Goal: Task Accomplishment & Management: Manage account settings

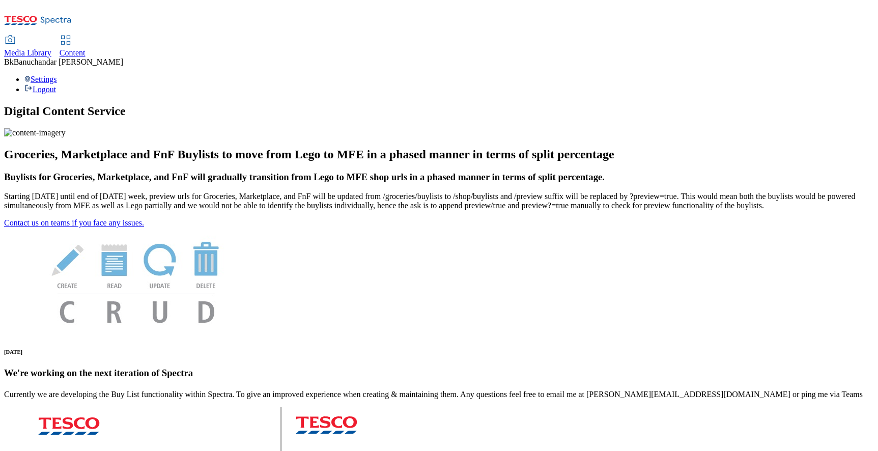
click at [51, 48] on span "Media Library" at bounding box center [27, 52] width 47 height 9
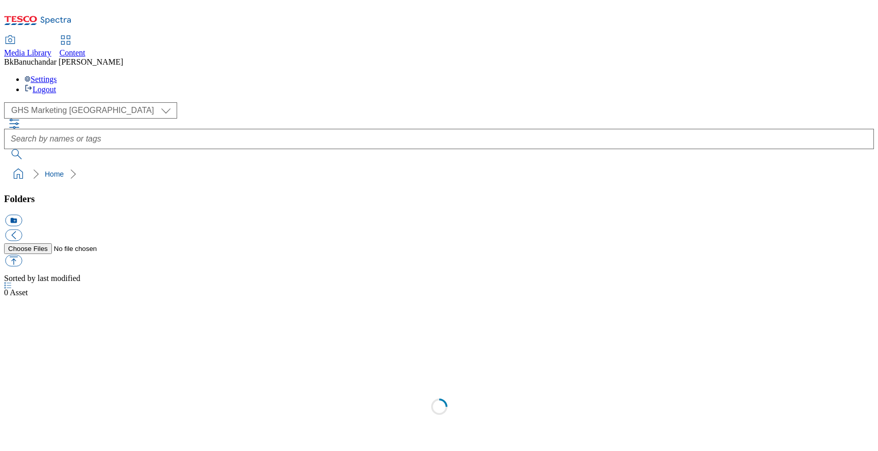
select select "flare-ghs-mktg"
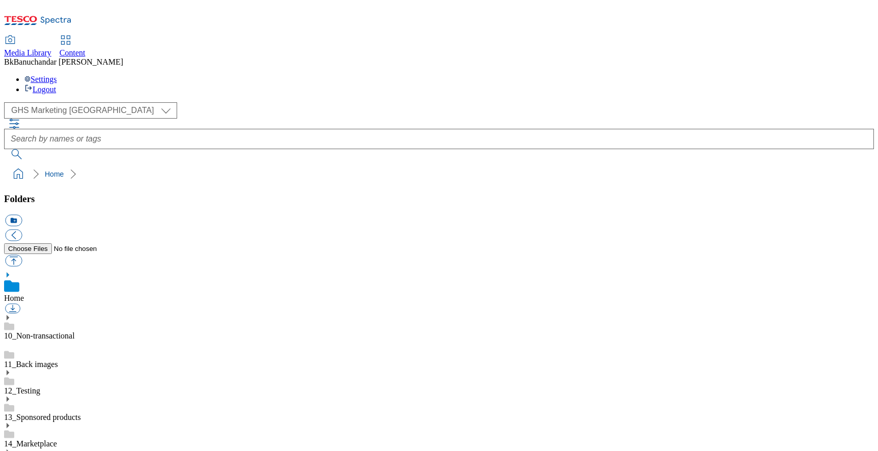
scroll to position [227, 0]
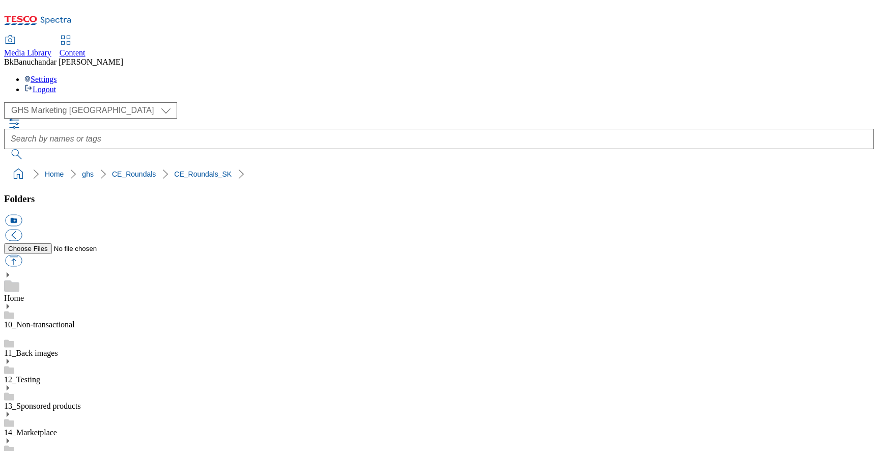
drag, startPoint x: 518, startPoint y: 351, endPoint x: 719, endPoint y: 351, distance: 201.6
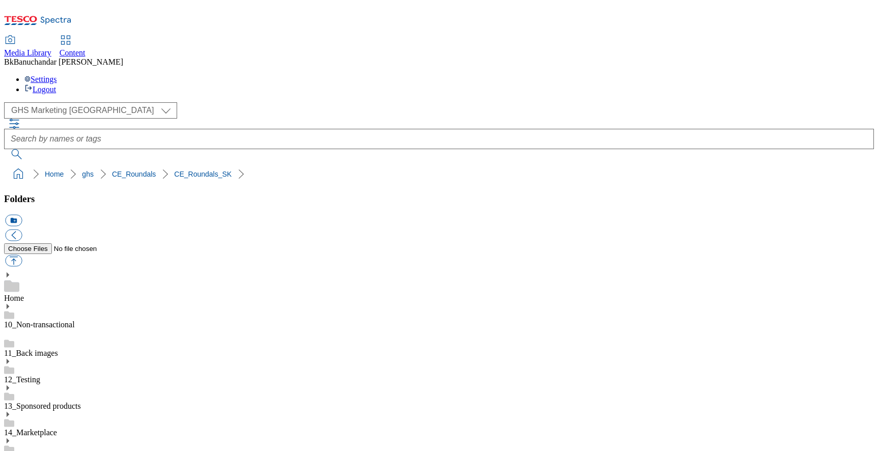
click at [371, 102] on div "( optional ) GHS Marketing UK iGHS Marketing CE MCA CZ MCA HU MCA SK GHS Market…" at bounding box center [439, 130] width 870 height 57
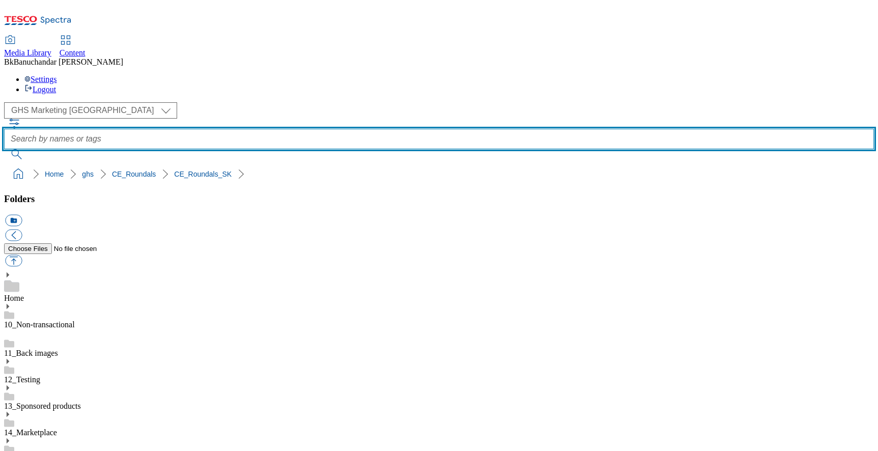
click at [382, 129] on input "text" at bounding box center [439, 139] width 870 height 20
paste input "rounded_super_department_mliečne_výrobky_a_vajcia"
type input "rounded_super_department_mliečne_výrobky_a_vajcia"
click at [4, 149] on button "submit" at bounding box center [17, 154] width 26 height 10
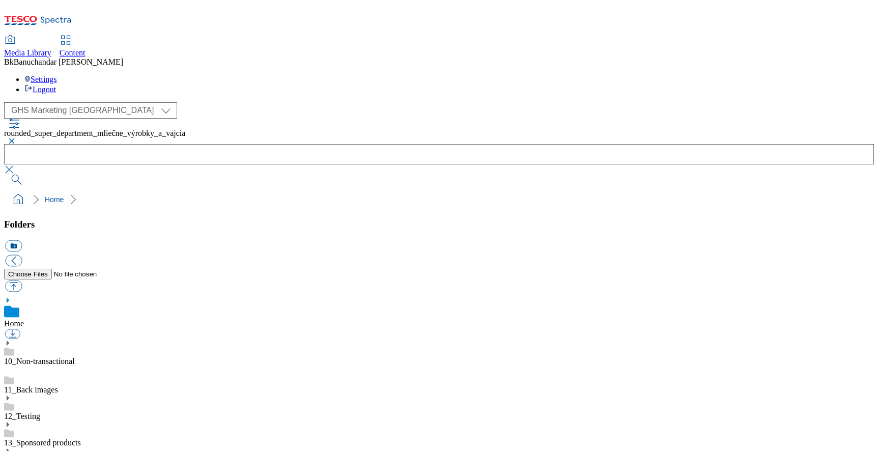
click at [16, 138] on button "button" at bounding box center [10, 141] width 12 height 6
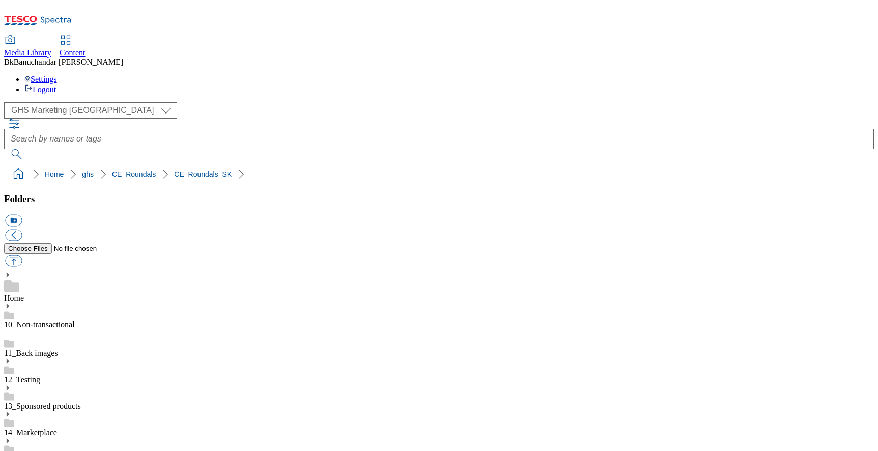
scroll to position [318, 0]
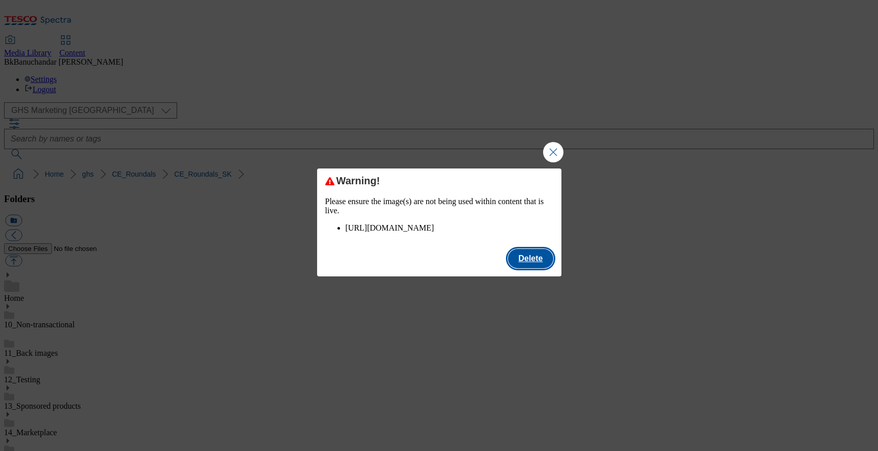
click at [522, 268] on button "Delete" at bounding box center [530, 258] width 45 height 19
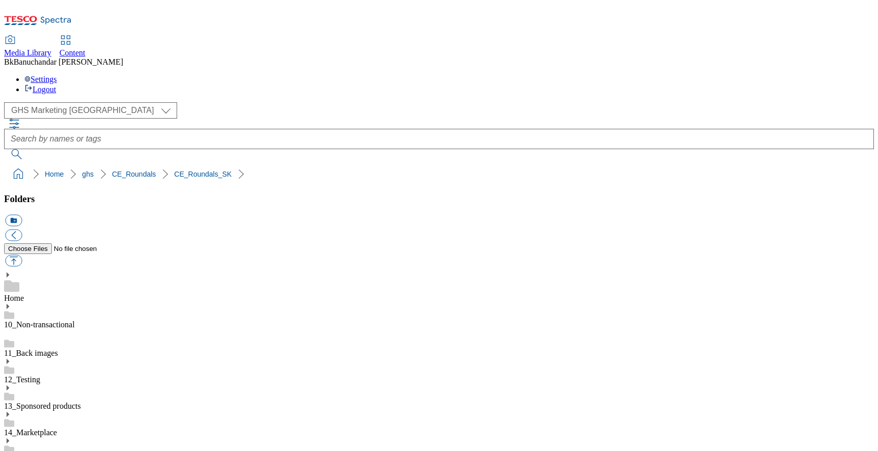
drag, startPoint x: 603, startPoint y: 334, endPoint x: 690, endPoint y: 330, distance: 87.1
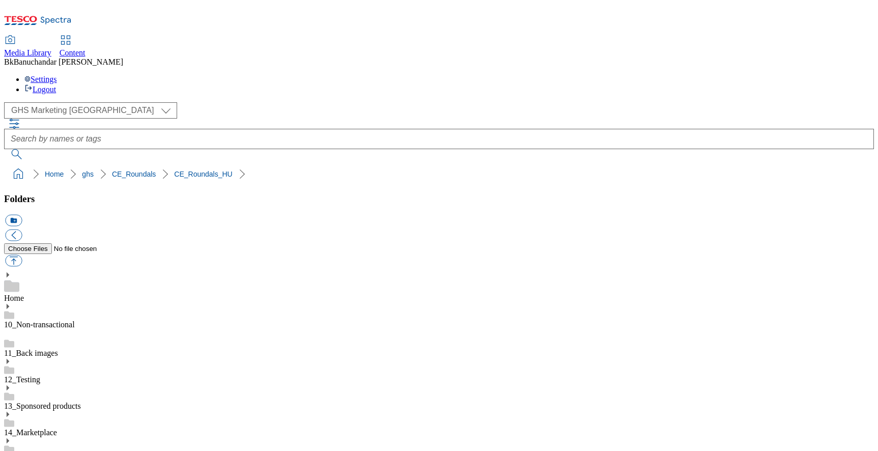
scroll to position [0, 22]
drag, startPoint x: 622, startPoint y: 380, endPoint x: 693, endPoint y: 380, distance: 70.8
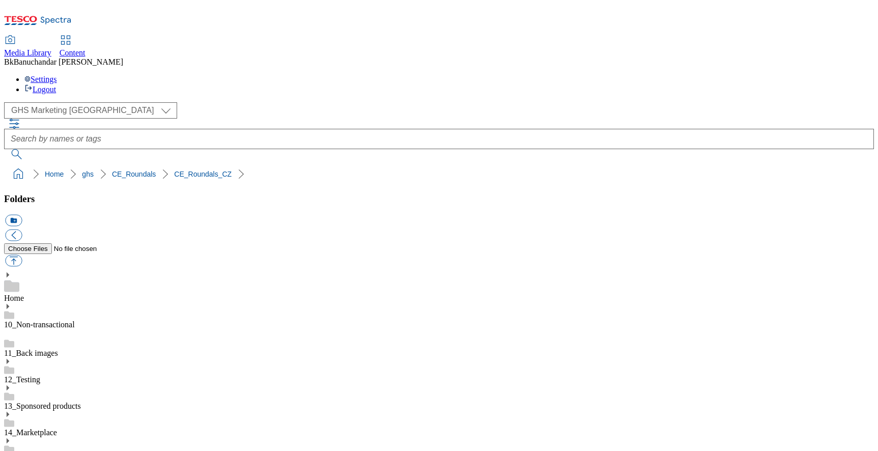
scroll to position [0, 45]
drag, startPoint x: 594, startPoint y: 389, endPoint x: 705, endPoint y: 390, distance: 111.0
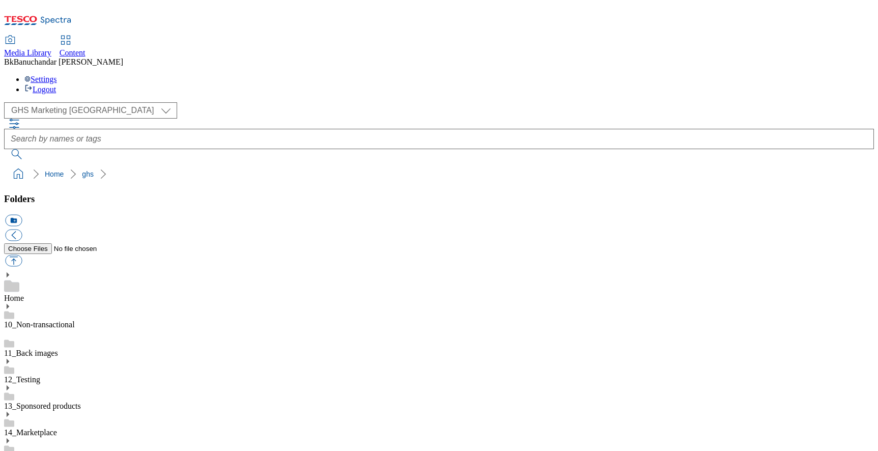
scroll to position [408, 0]
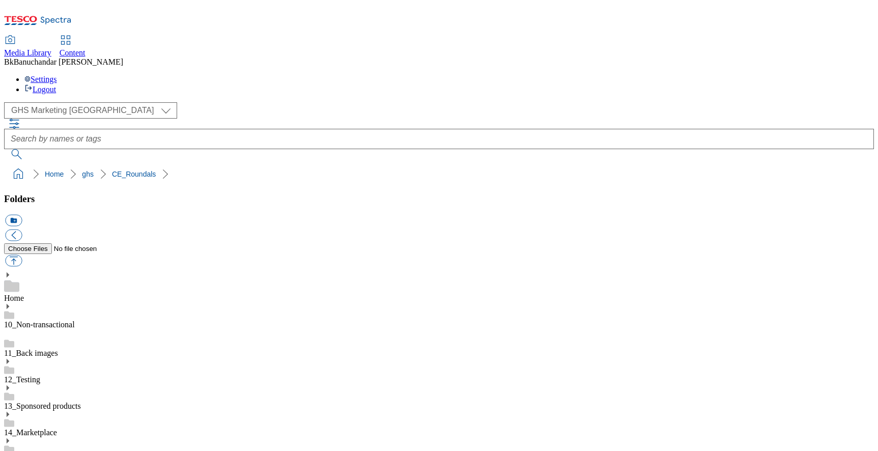
drag, startPoint x: 607, startPoint y: 355, endPoint x: 725, endPoint y: 355, distance: 117.1
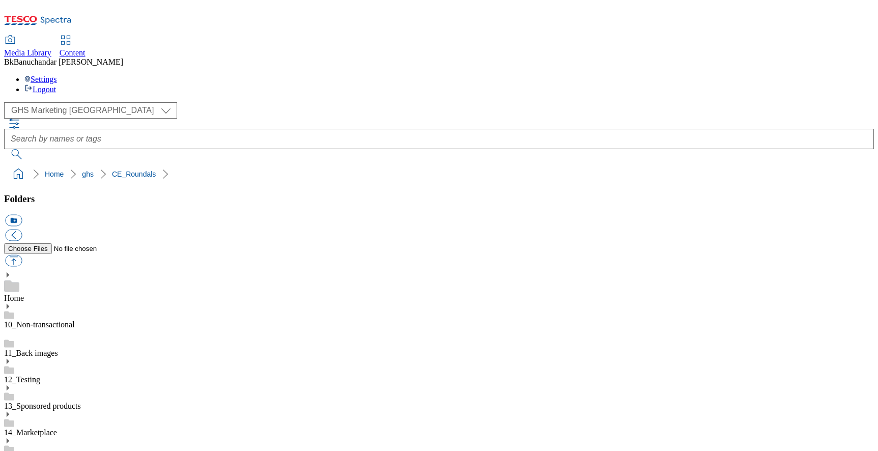
scroll to position [584, 0]
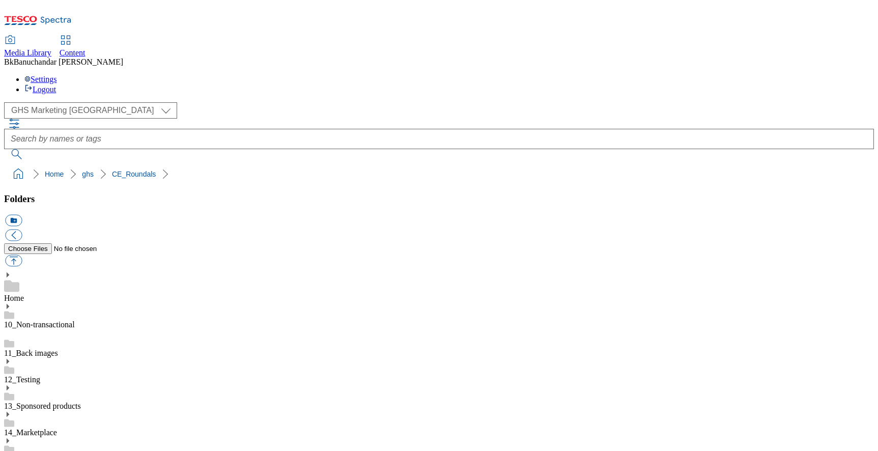
scroll to position [816, 0]
drag, startPoint x: 601, startPoint y: 308, endPoint x: 731, endPoint y: 308, distance: 129.3
drag, startPoint x: 621, startPoint y: 305, endPoint x: 712, endPoint y: 306, distance: 91.1
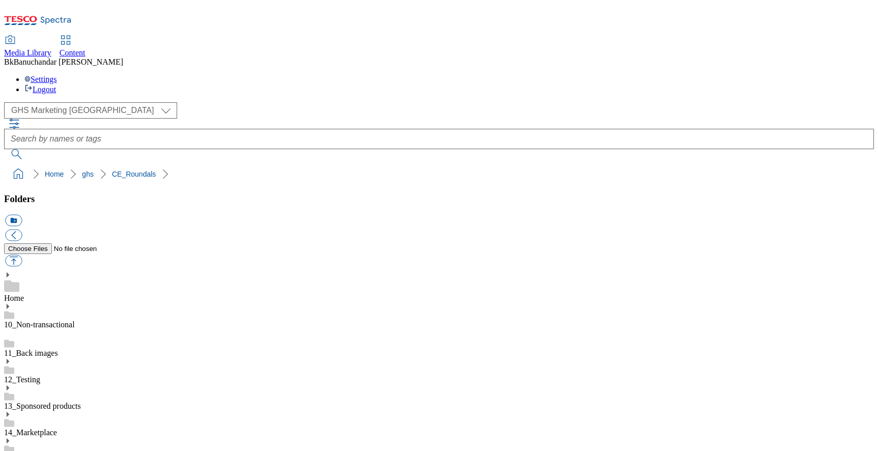
scroll to position [0, 46]
drag, startPoint x: 604, startPoint y: 354, endPoint x: 752, endPoint y: 354, distance: 148.2
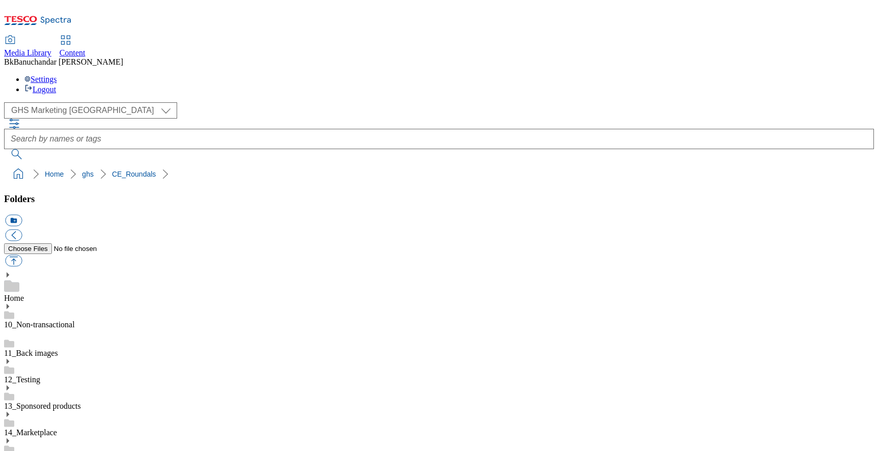
click at [346, 119] on div at bounding box center [439, 139] width 870 height 41
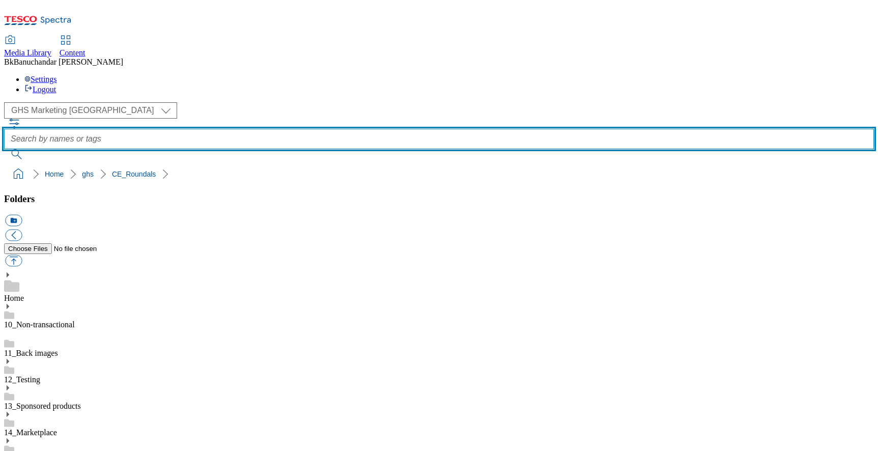
click at [359, 129] on input "text" at bounding box center [439, 139] width 870 height 20
paste input "rounded_super_department"
type input "rounded_super_department"
click at [4, 149] on button "submit" at bounding box center [17, 154] width 26 height 10
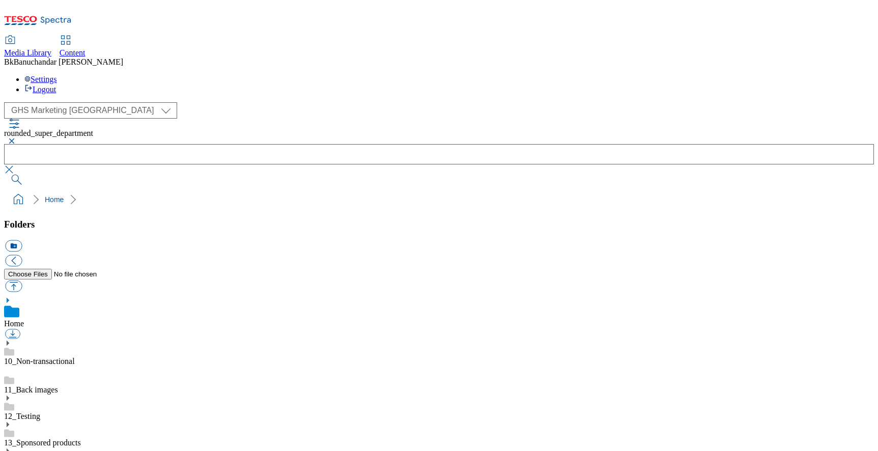
click at [16, 138] on button "button" at bounding box center [10, 141] width 12 height 6
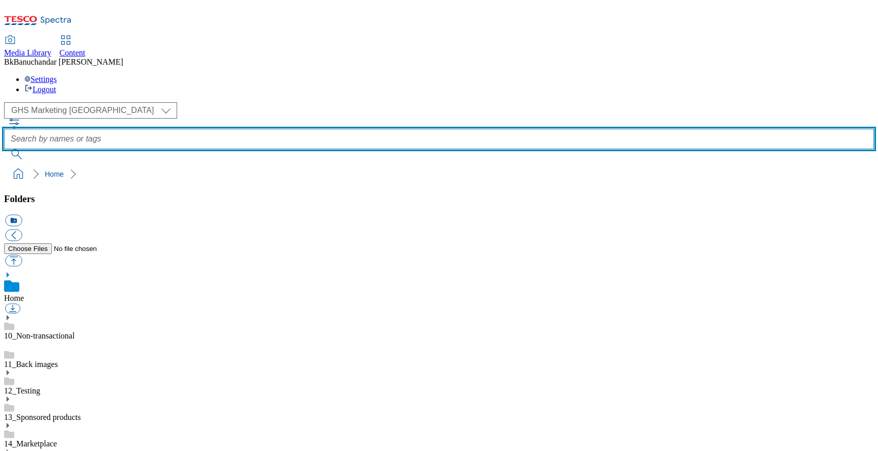
click at [331, 129] on input "text" at bounding box center [439, 139] width 870 height 20
paste input "vyrobky"
type input "vyrobky"
click at [4, 149] on button "submit" at bounding box center [17, 154] width 26 height 10
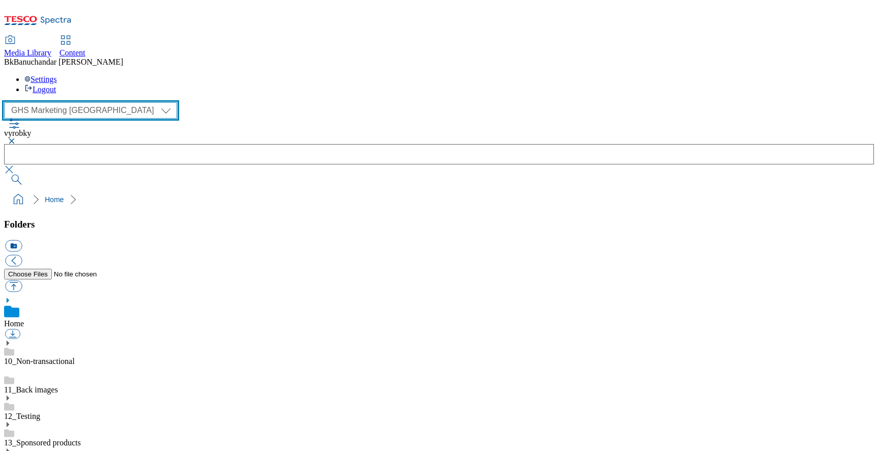
click at [90, 102] on select "GHS Marketing UK iGHS Marketing CE MCA CZ MCA HU MCA SK" at bounding box center [90, 110] width 173 height 16
select select "flare-ighs-ce-mktg"
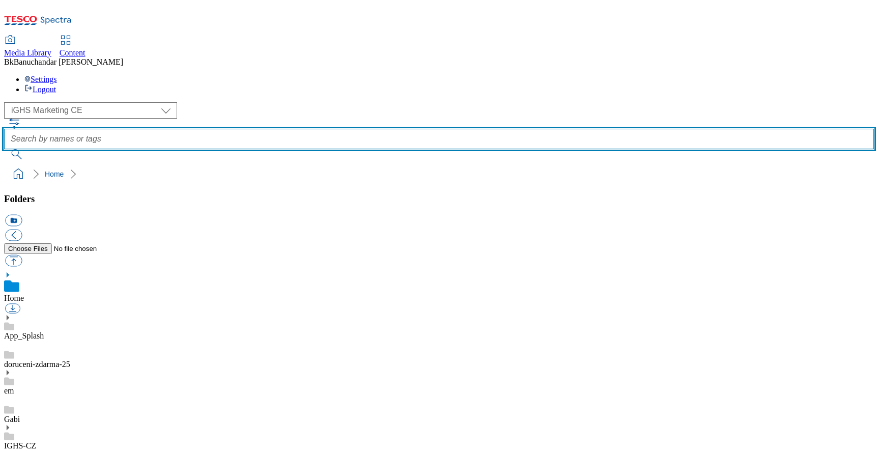
click at [312, 129] on input "text" at bounding box center [439, 139] width 870 height 20
paste input "vyrobky"
type input "vyrobky"
click at [4, 149] on button "submit" at bounding box center [17, 154] width 26 height 10
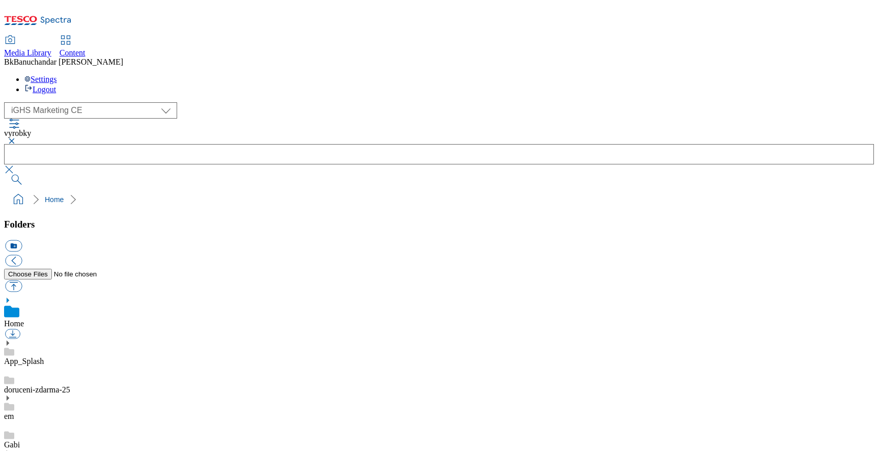
scroll to position [164, 0]
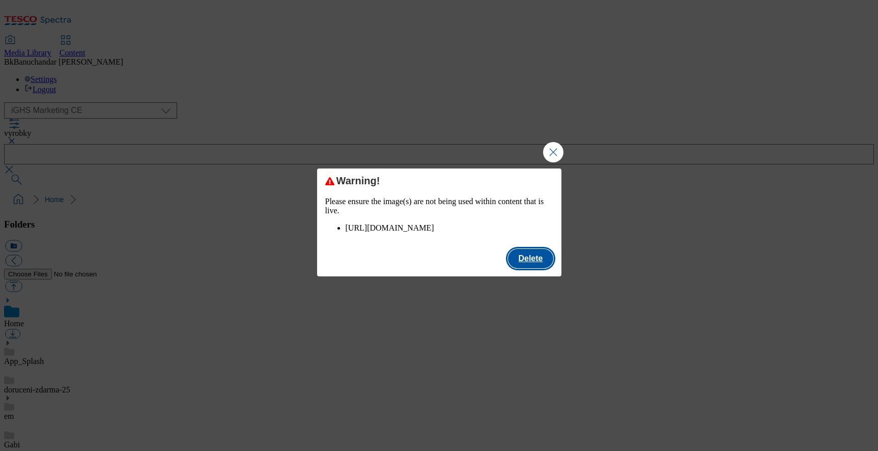
click at [533, 268] on button "Delete" at bounding box center [530, 258] width 45 height 19
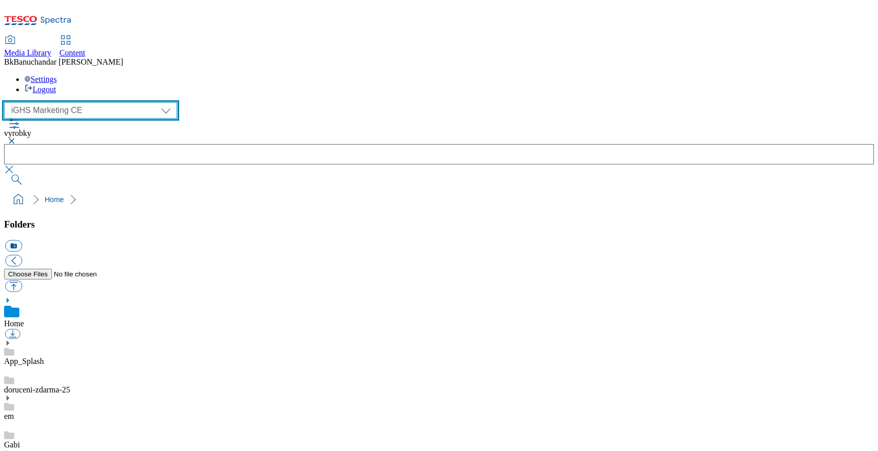
click at [84, 102] on select "GHS Marketing UK iGHS Marketing CE MCA CZ MCA HU MCA SK" at bounding box center [90, 110] width 173 height 16
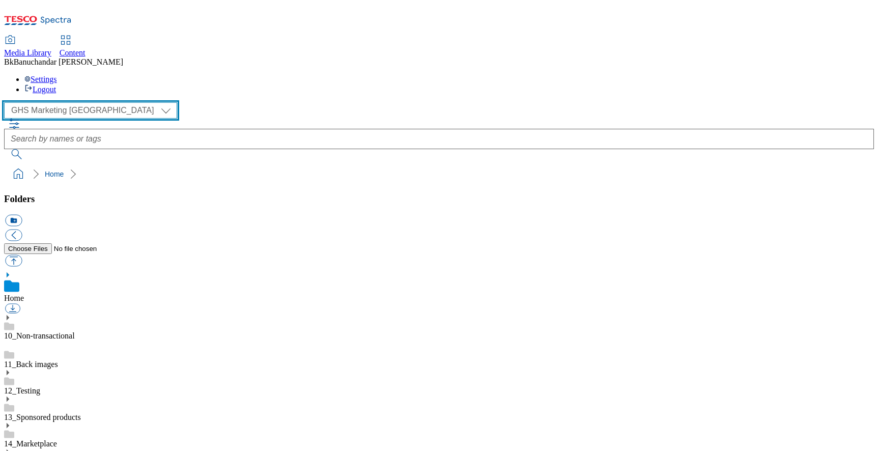
click at [93, 102] on select "GHS Marketing UK iGHS Marketing CE MCA CZ MCA HU MCA SK" at bounding box center [90, 110] width 173 height 16
select select "flare-ighs-ce-mktg"
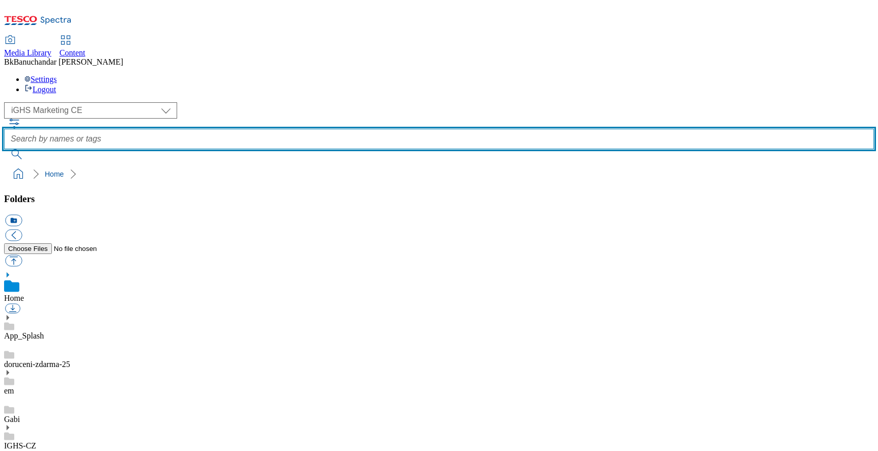
click at [381, 129] on input "text" at bounding box center [439, 139] width 870 height 20
paste input "https://digitalcontent.api.tesco.com/v2/media/ighs-ce-mktg/06d09610-9e72-4bfc-a…"
drag, startPoint x: 609, startPoint y: 69, endPoint x: 0, endPoint y: 84, distance: 609.6
click at [4, 102] on div "( optional ) GHS Marketing UK iGHS Marketing CE MCA CZ MCA HU MCA SK iGHS Marke…" at bounding box center [439, 142] width 870 height 81
click at [562, 129] on input "https://digitalcontent.api.tesco.com/v2/media/ighs-ce-mktg/06d09610-9e72-4bfc-a…" at bounding box center [439, 139] width 870 height 20
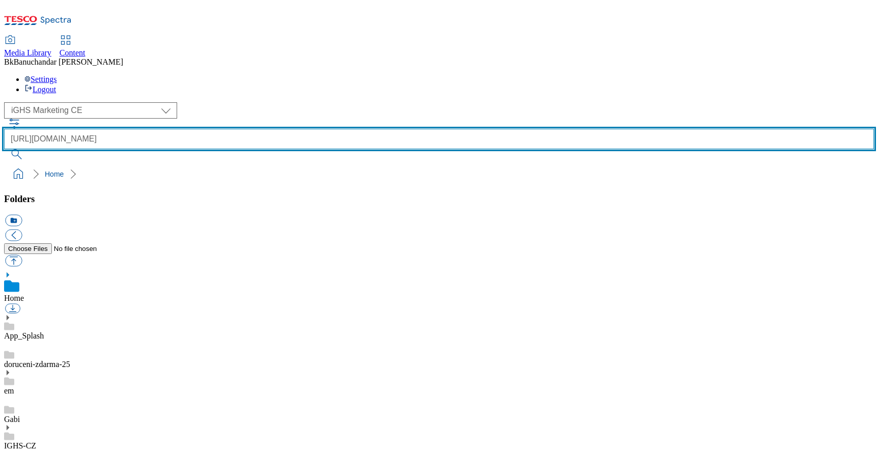
drag, startPoint x: 482, startPoint y: 64, endPoint x: 0, endPoint y: 63, distance: 482.2
click at [4, 102] on div "( optional ) GHS Marketing UK iGHS Marketing CE MCA CZ MCA HU MCA SK iGHS Marke…" at bounding box center [439, 130] width 870 height 57
type input "rounded_super_department_mliecne_vyrobky_a_vajcia"
click at [4, 149] on button "submit" at bounding box center [17, 154] width 26 height 10
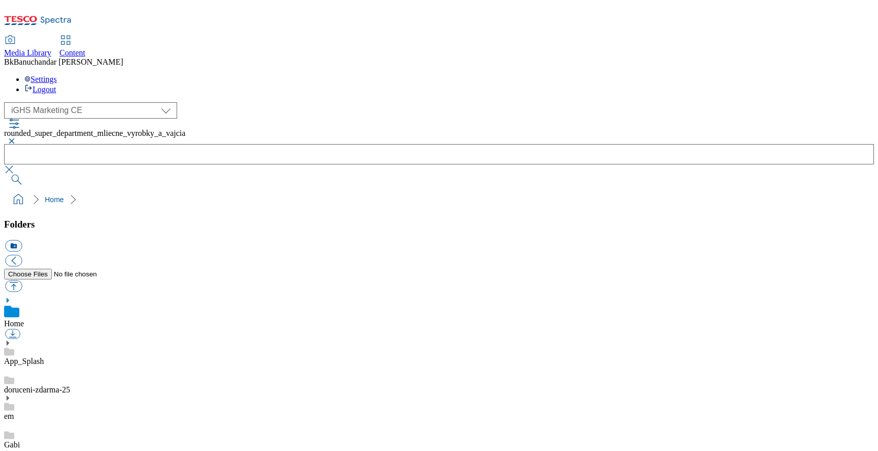
click at [185, 129] on span "rounded_super_department_mliecne_vyrobky_a_vajcia" at bounding box center [94, 133] width 181 height 9
copy div "rounded_super_department_mliecne_vyrobky_a_vajcia"
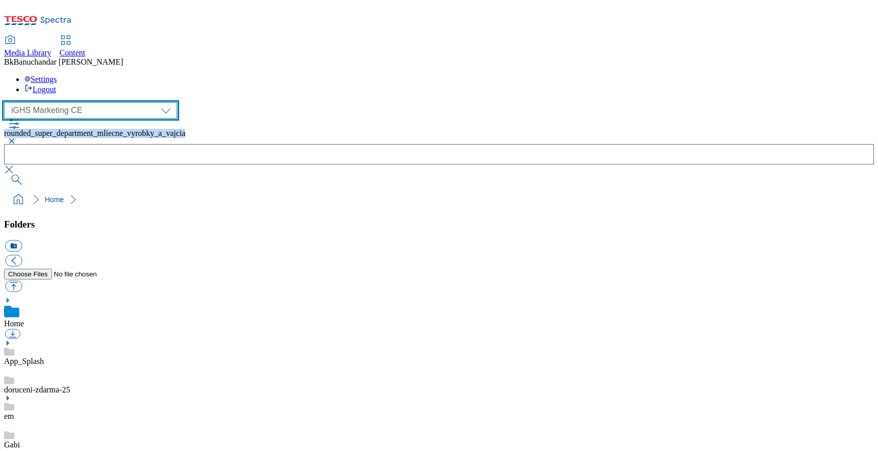
click at [88, 102] on select "GHS Marketing UK iGHS Marketing CE MCA CZ MCA HU MCA SK" at bounding box center [90, 110] width 173 height 16
select select "flare-ghs-mktg"
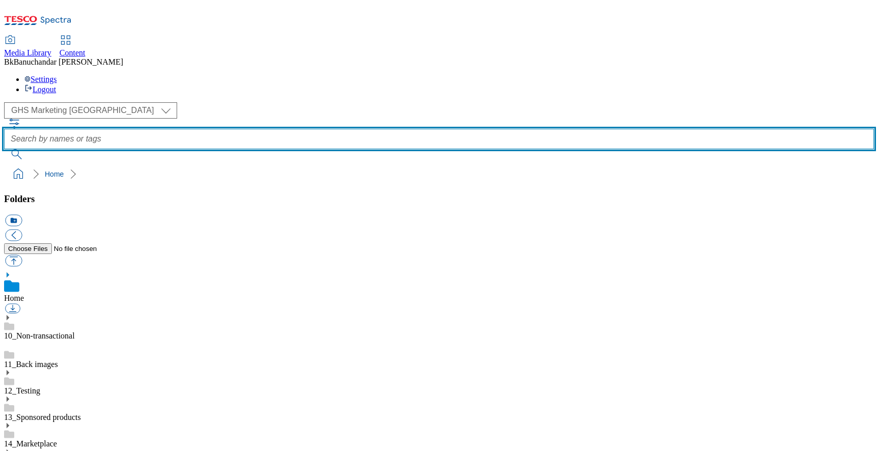
click at [345, 129] on input "text" at bounding box center [439, 139] width 870 height 20
paste input "rounded_super_department_mliecne_vyrobky_a_vajcia"
type input "rounded_super_department_mliecne_vyrobky_a_vajcia"
click at [4, 149] on button "submit" at bounding box center [17, 154] width 26 height 10
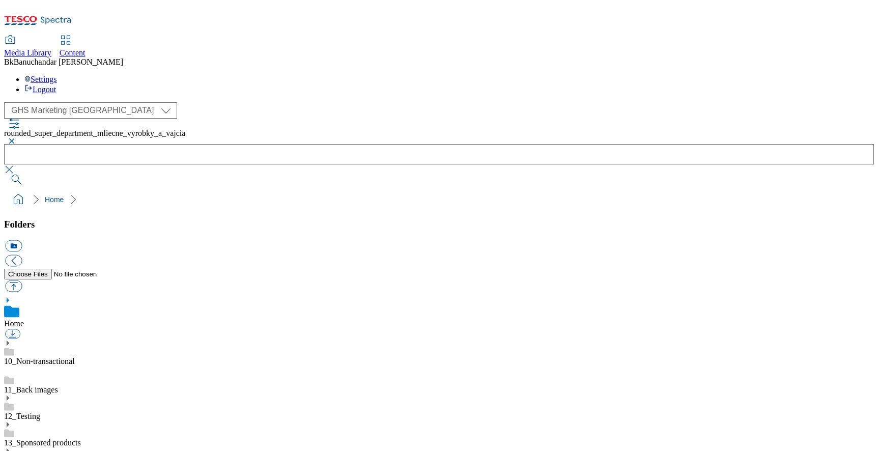
click at [16, 138] on button "button" at bounding box center [10, 141] width 12 height 6
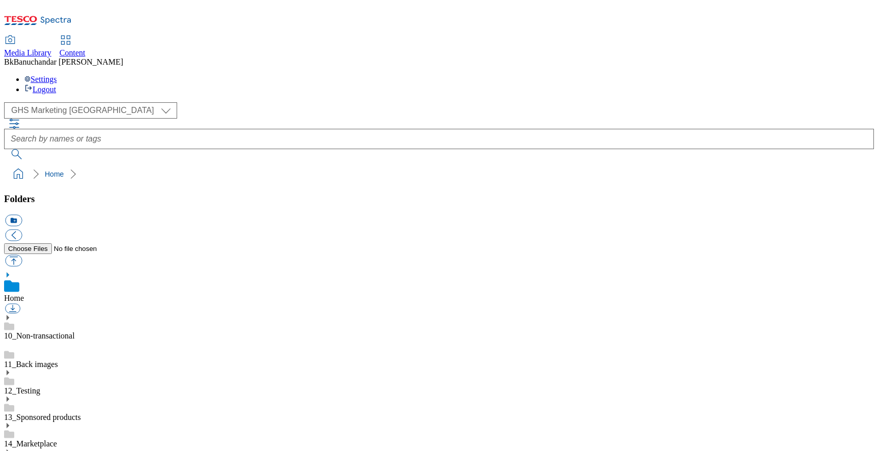
scroll to position [279, 0]
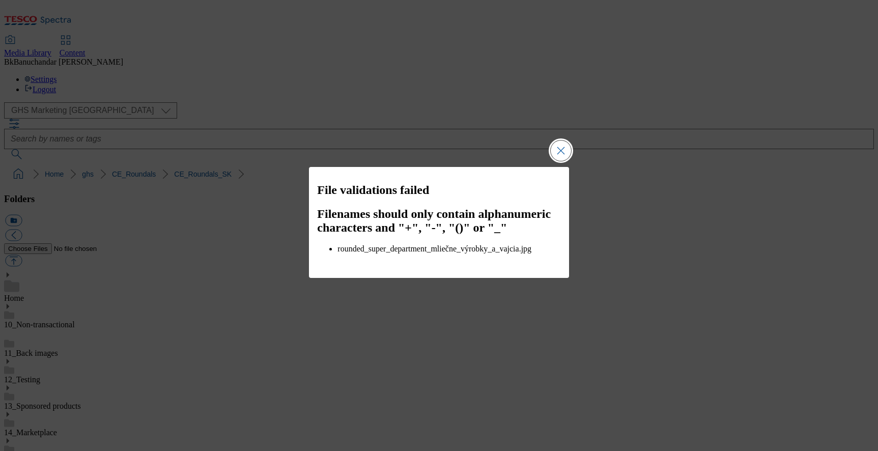
click at [559, 153] on button "Close Modal" at bounding box center [561, 151] width 20 height 20
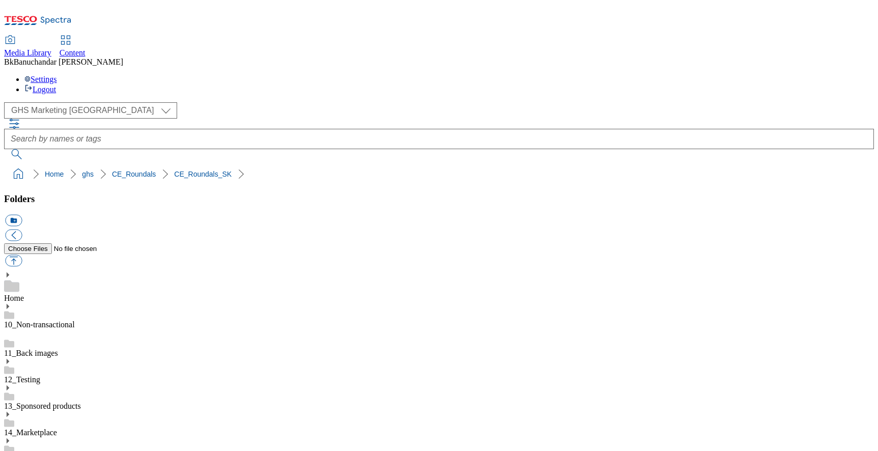
scroll to position [0, 0]
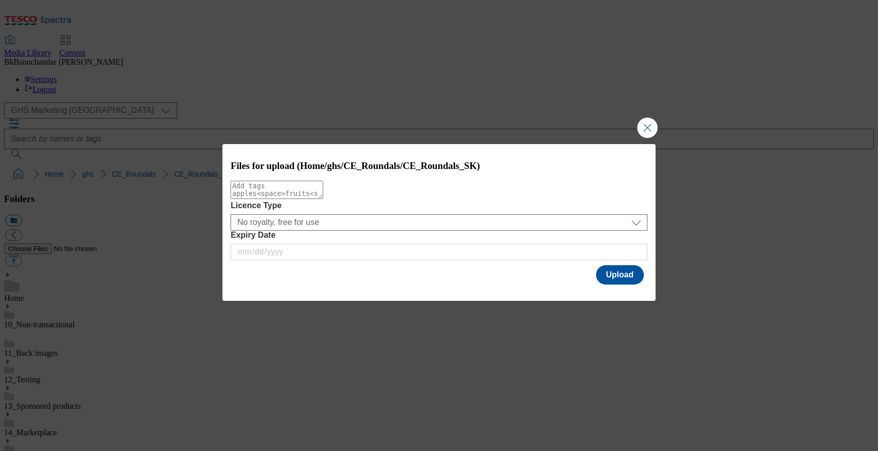
click at [323, 198] on textarea "Modal" at bounding box center [277, 190] width 93 height 18
type textarea "roundel"
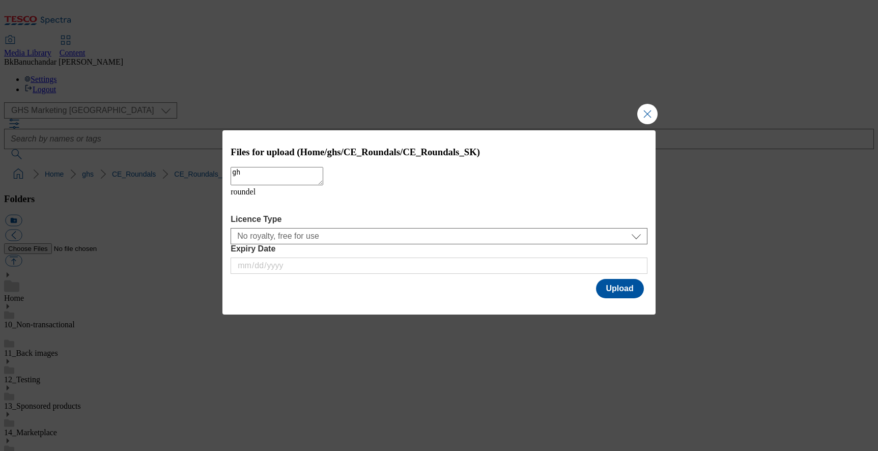
type textarea "ghs"
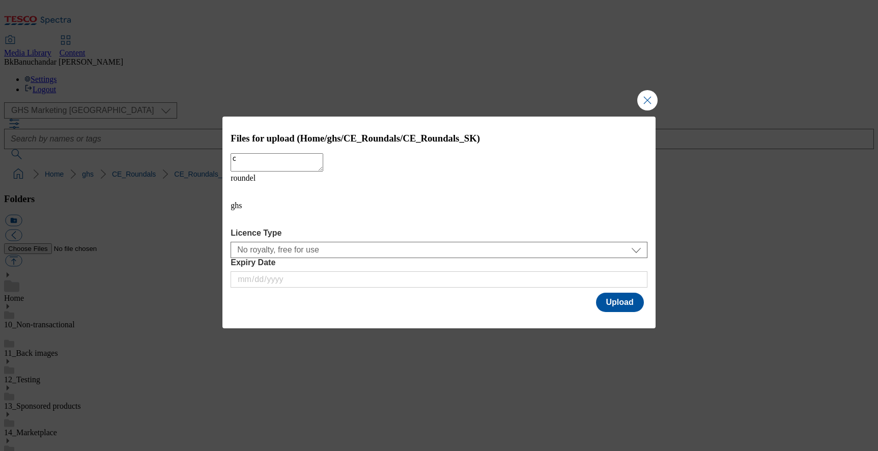
type textarea "ce"
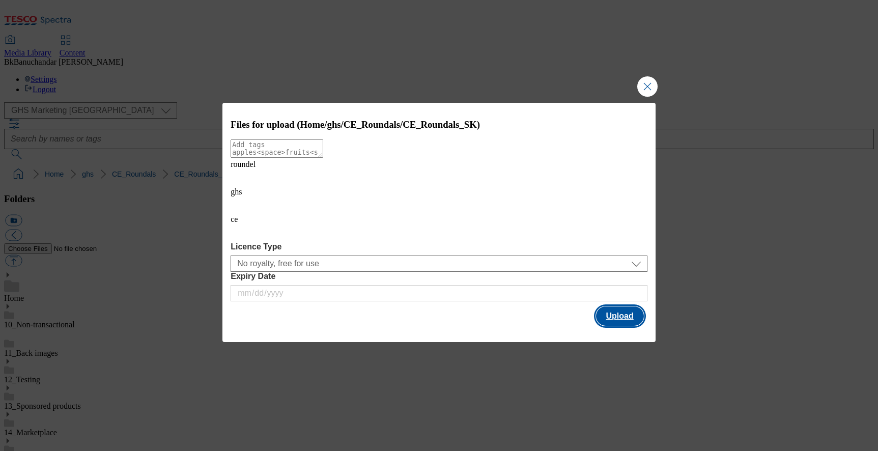
click at [628, 307] on button "Upload" at bounding box center [620, 316] width 48 height 19
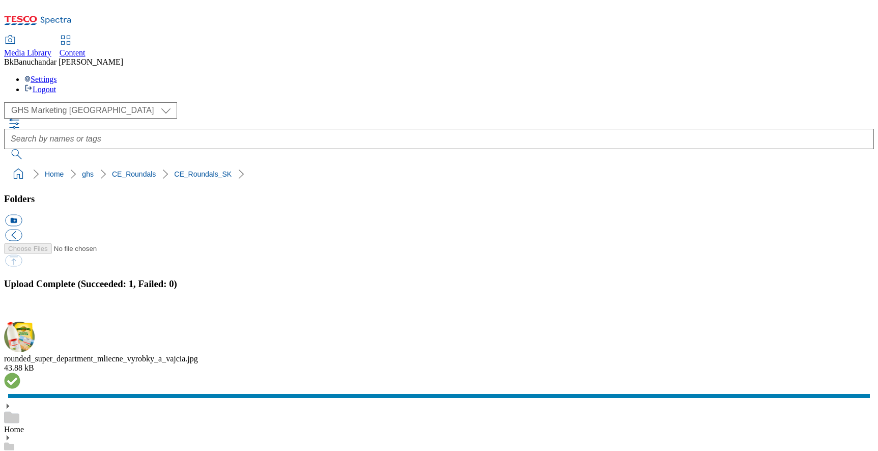
click at [20, 311] on button "button" at bounding box center [12, 316] width 15 height 10
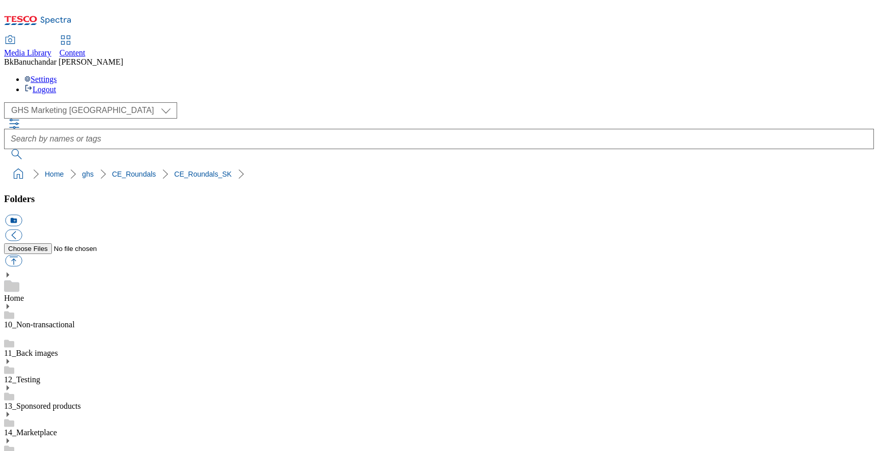
paste input "rounded_super_department_mliečne_výrobky_a_vajcia"
type input "rounded_super_department_mliečne_výrobky_a_vajcia"
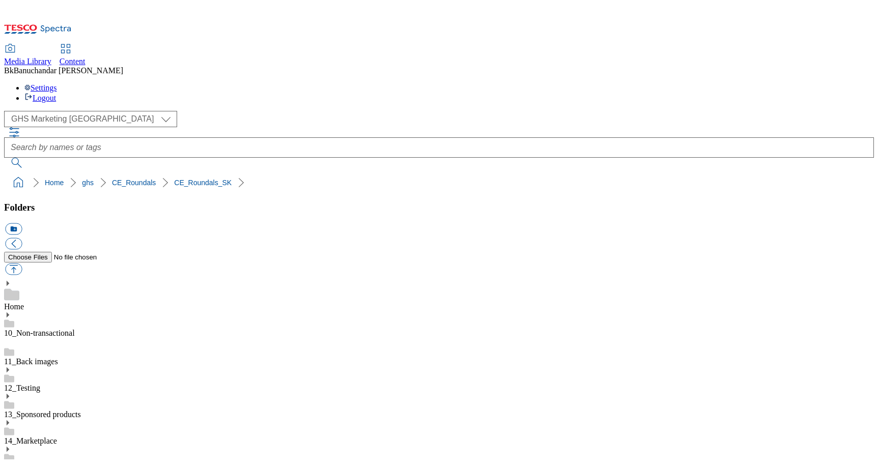
scroll to position [188, 0]
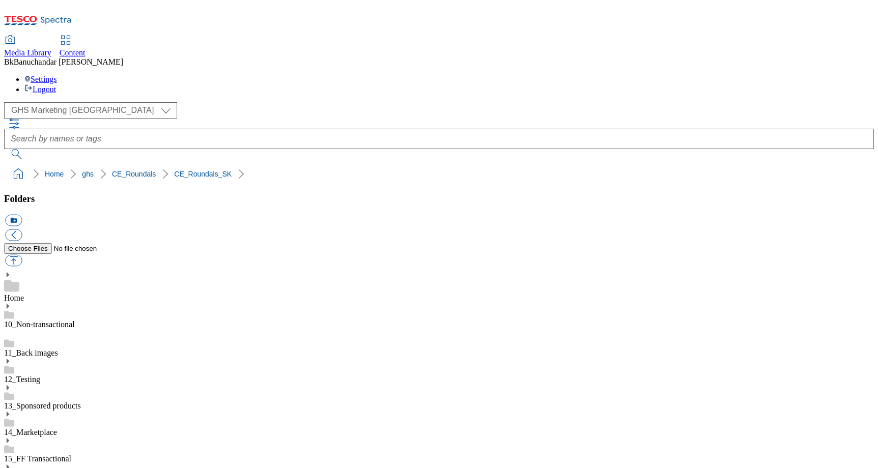
scroll to position [147, 0]
click at [217, 102] on div "( optional ) GHS Marketing UK iGHS Marketing CE MCA CZ MCA HU MCA SK GHS Market…" at bounding box center [439, 110] width 870 height 16
